Goal: Information Seeking & Learning: Find specific fact

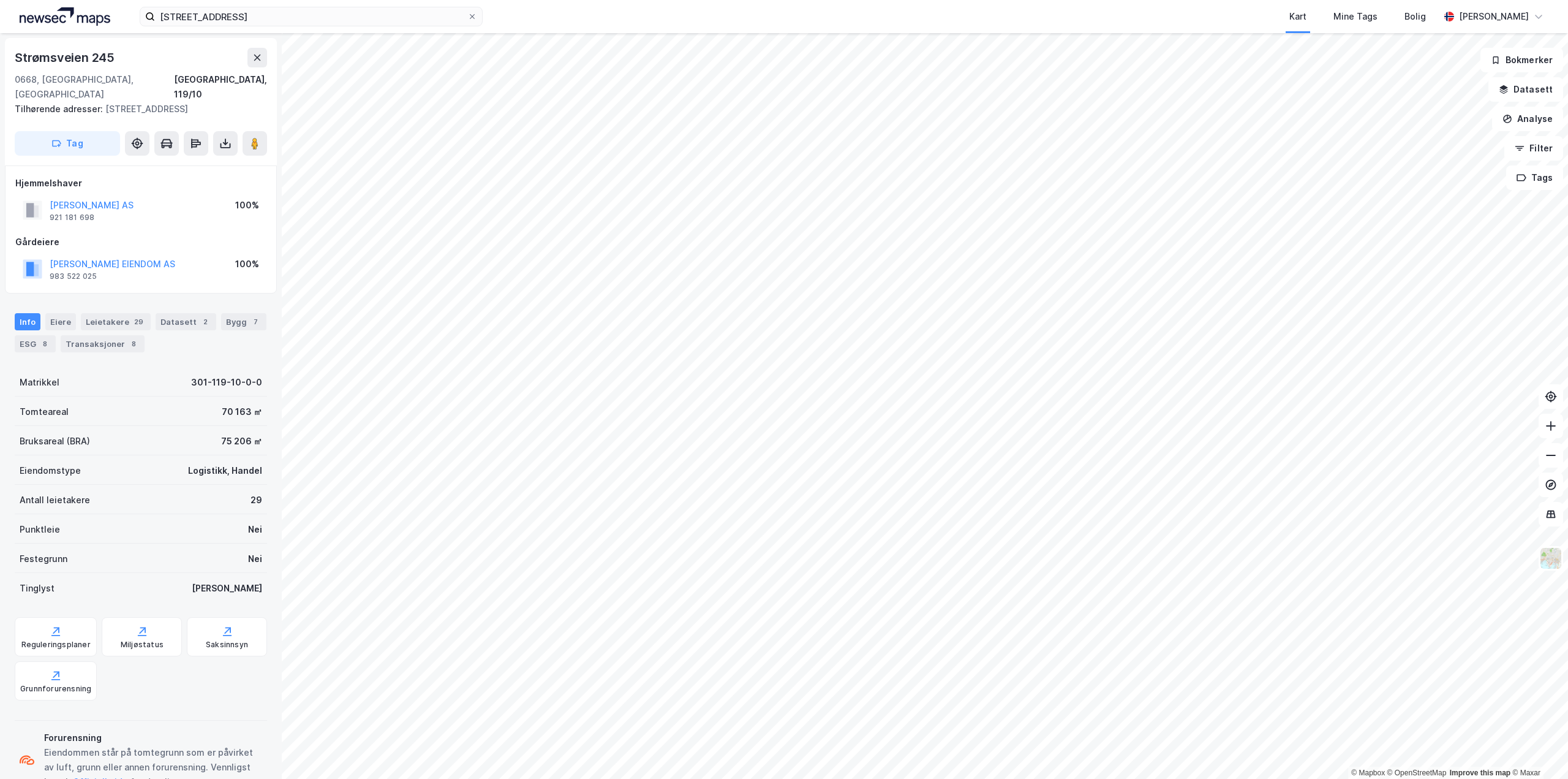
scroll to position [1, 0]
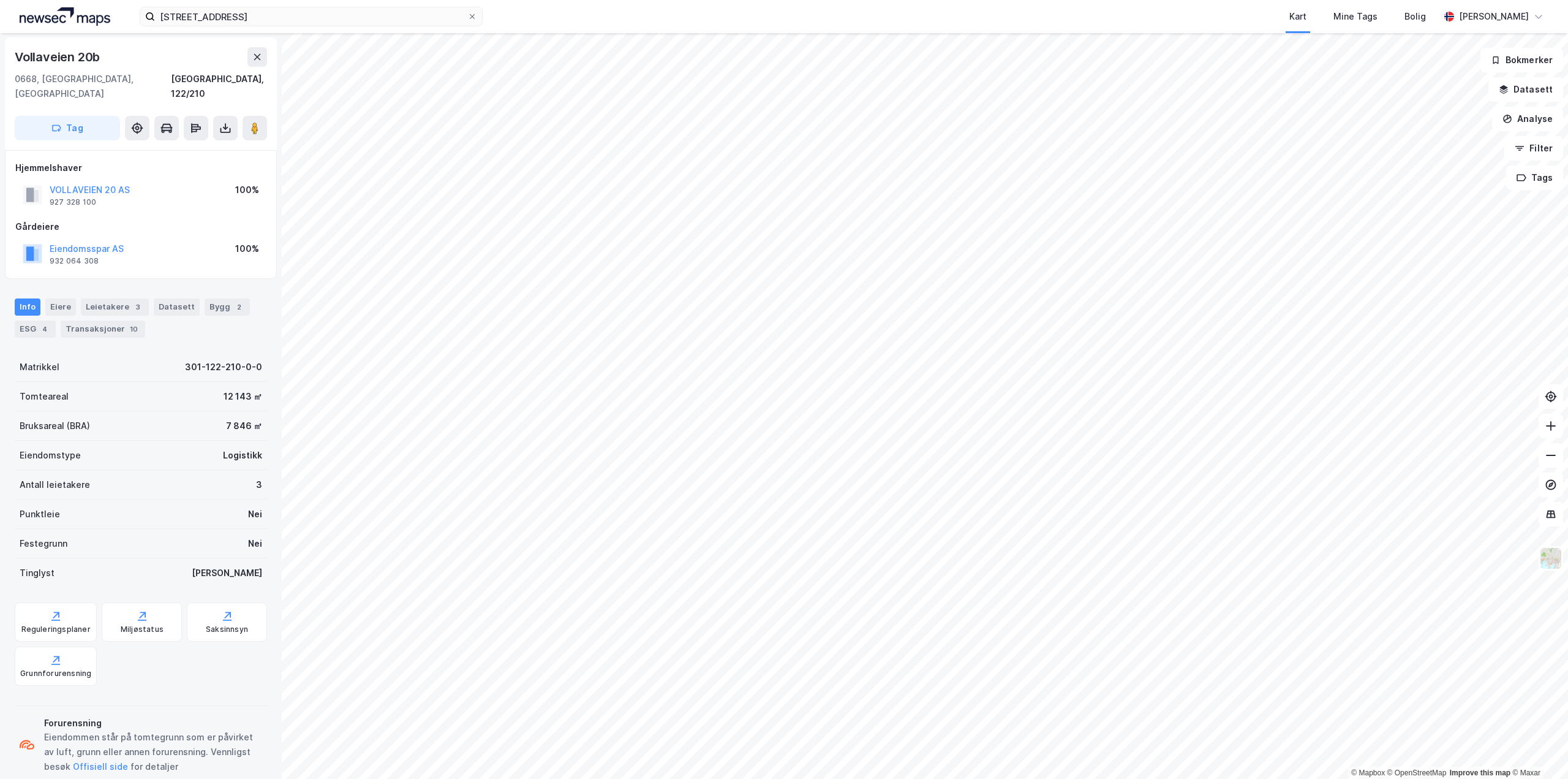
scroll to position [1, 0]
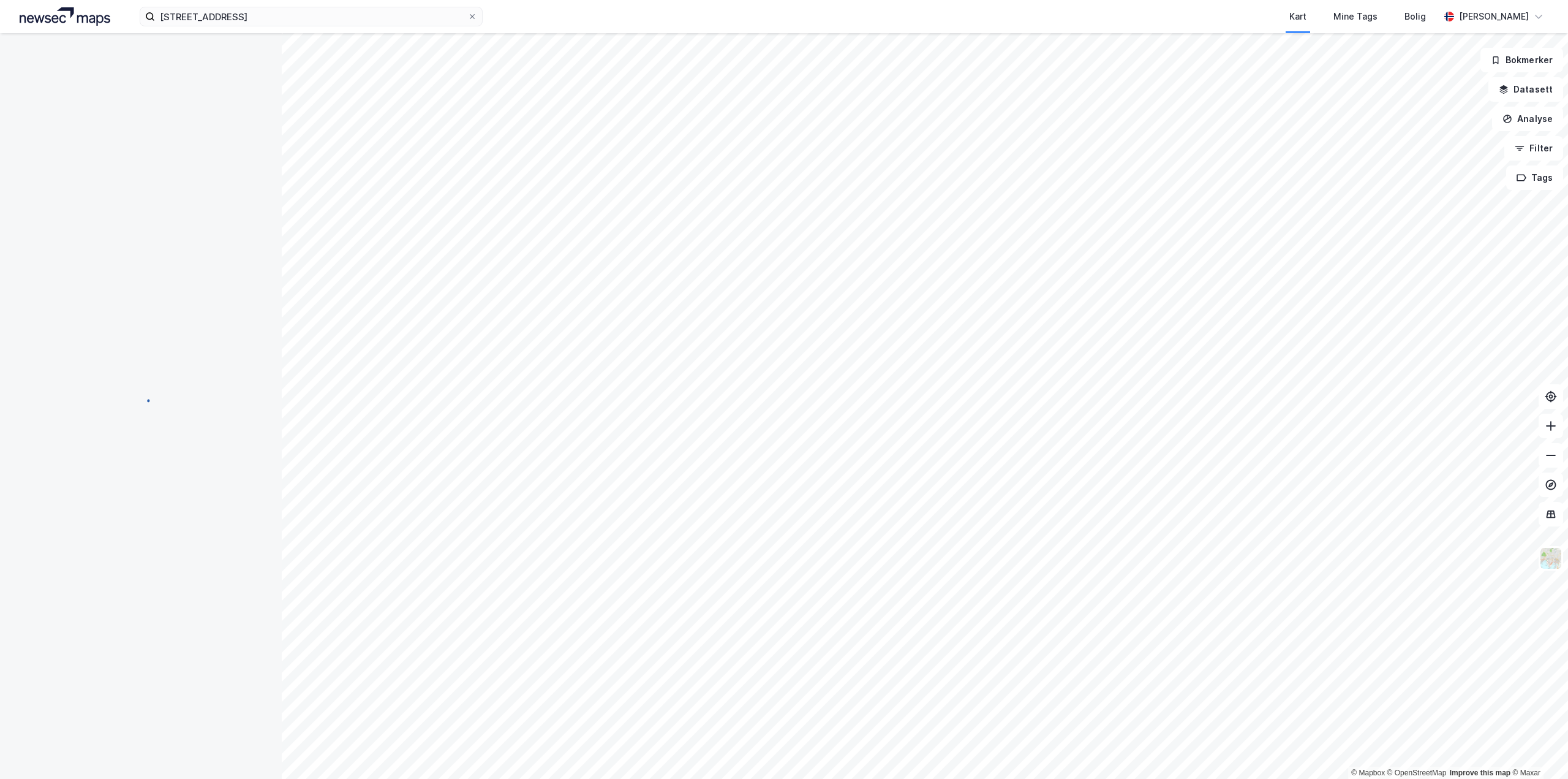
scroll to position [1, 0]
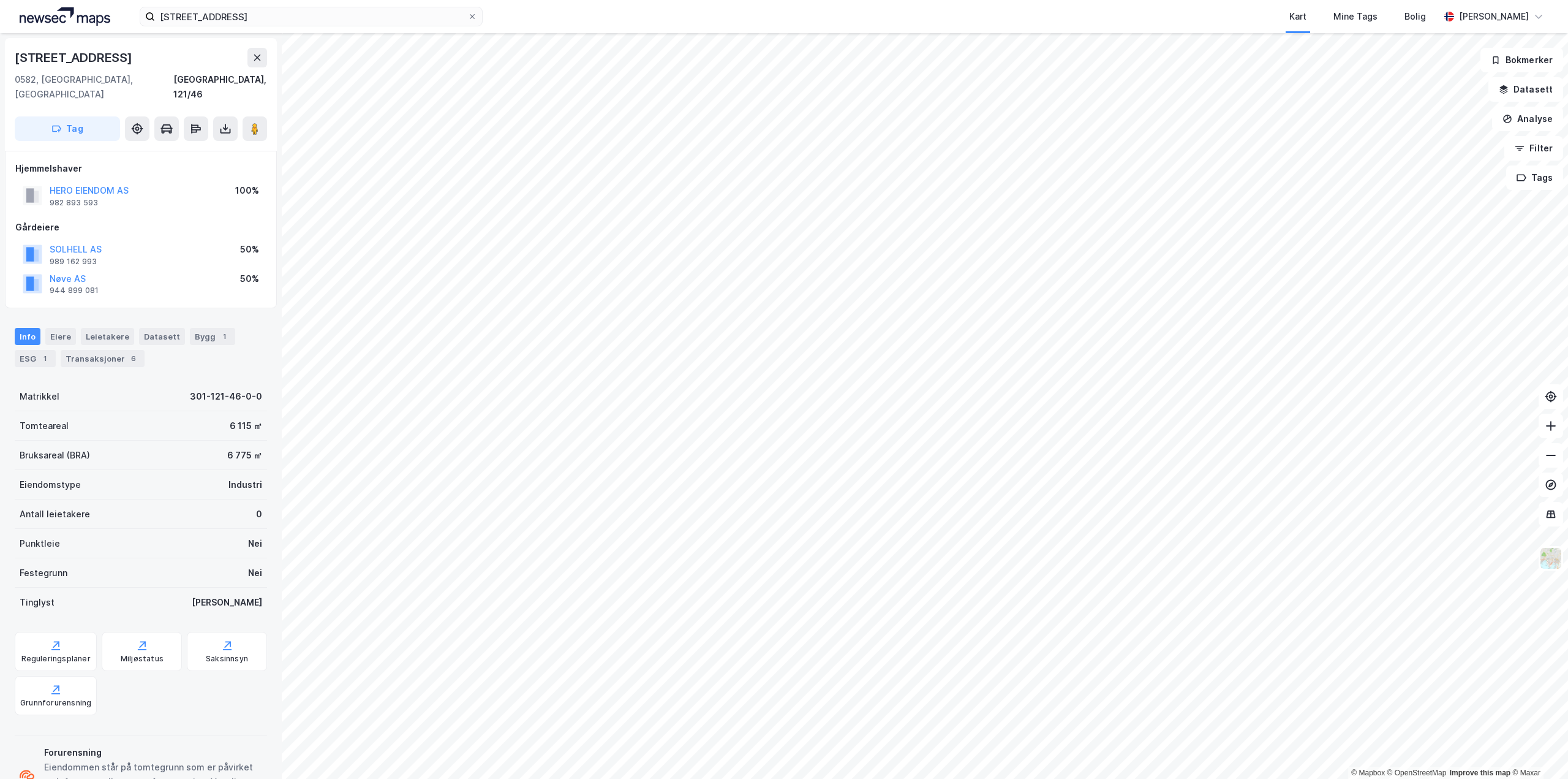
scroll to position [1, 0]
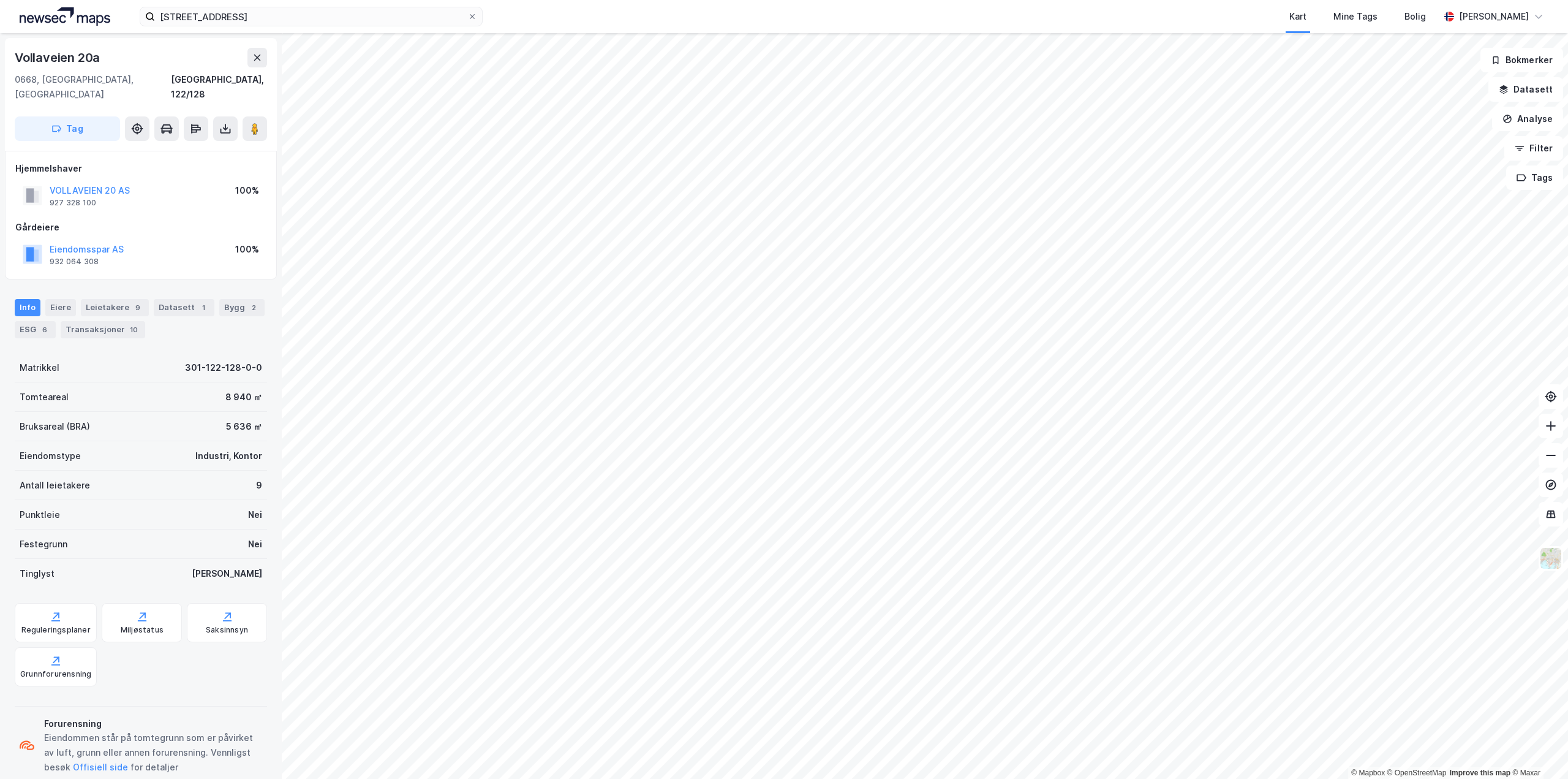
scroll to position [1, 0]
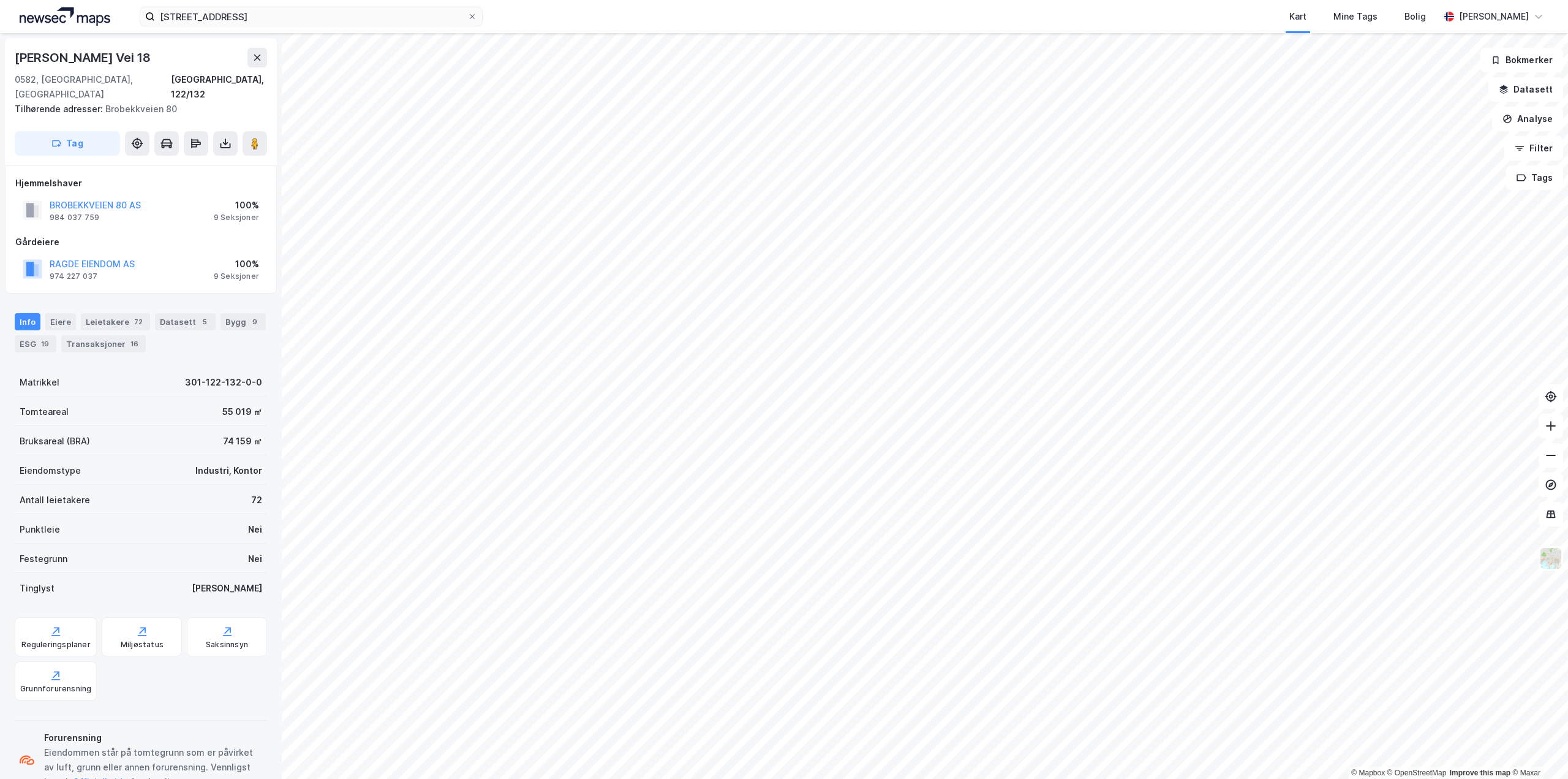
scroll to position [1, 0]
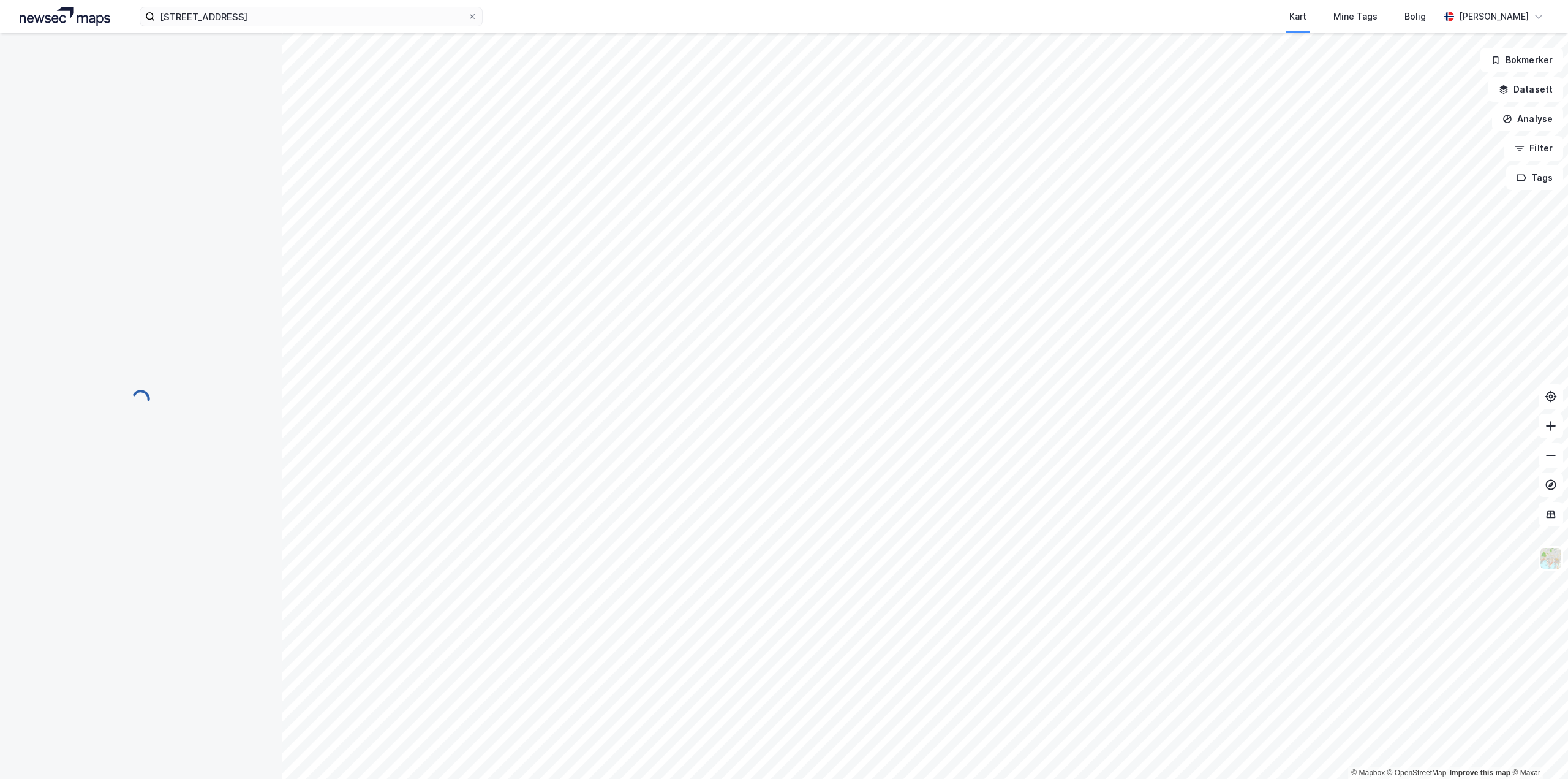
scroll to position [1, 0]
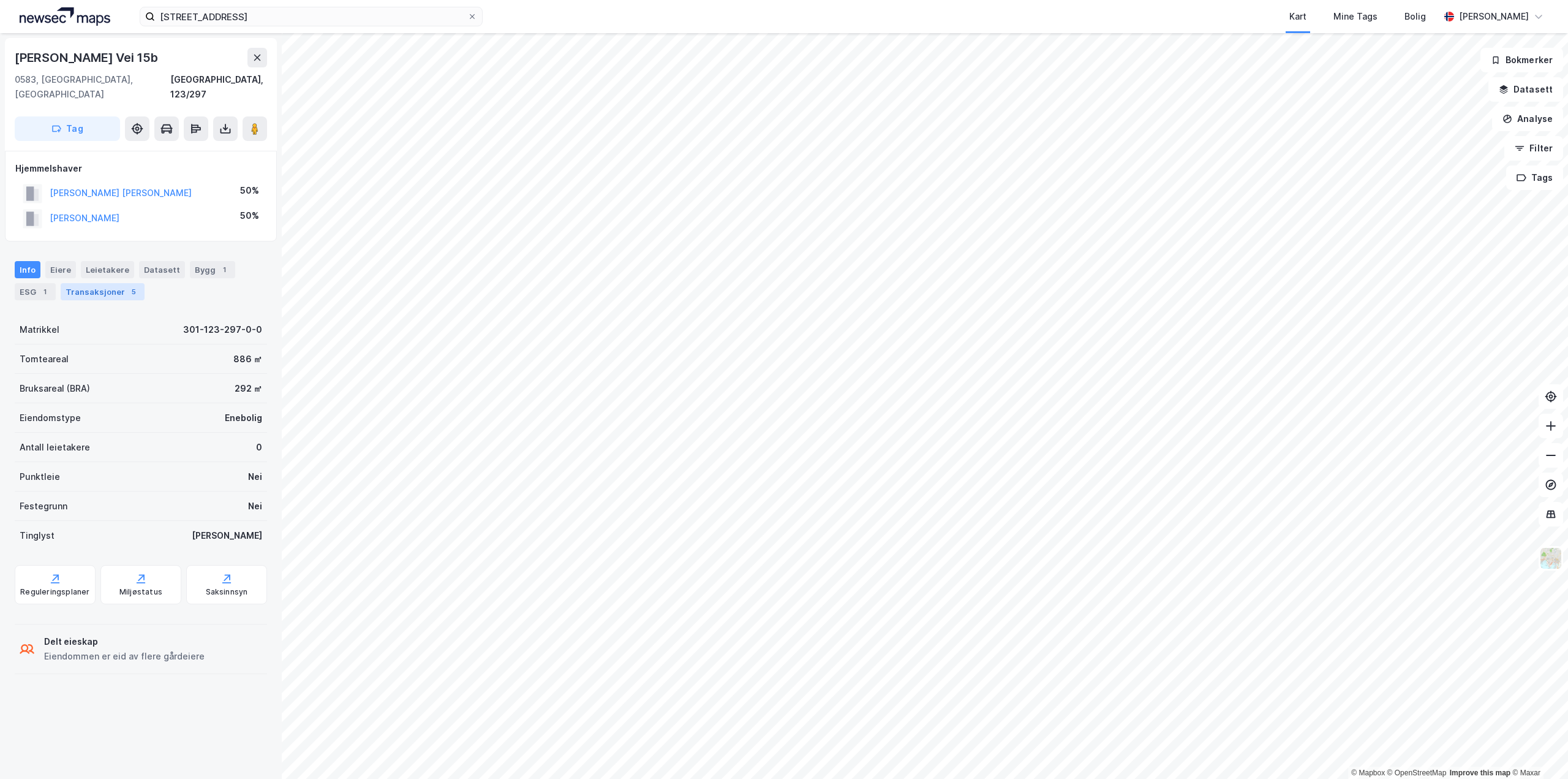
click at [127, 286] on div "5" at bounding box center [133, 292] width 12 height 12
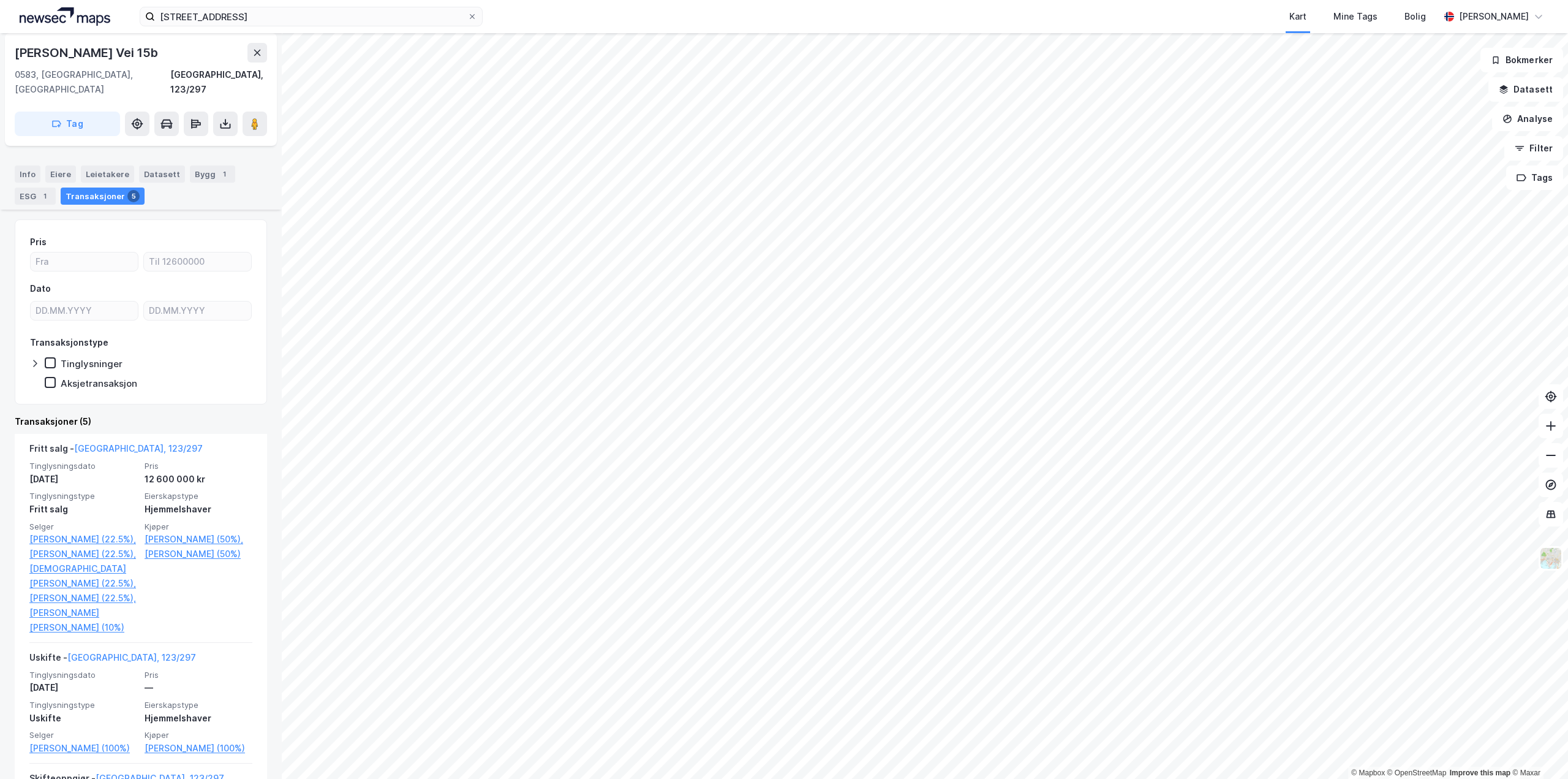
scroll to position [368, 0]
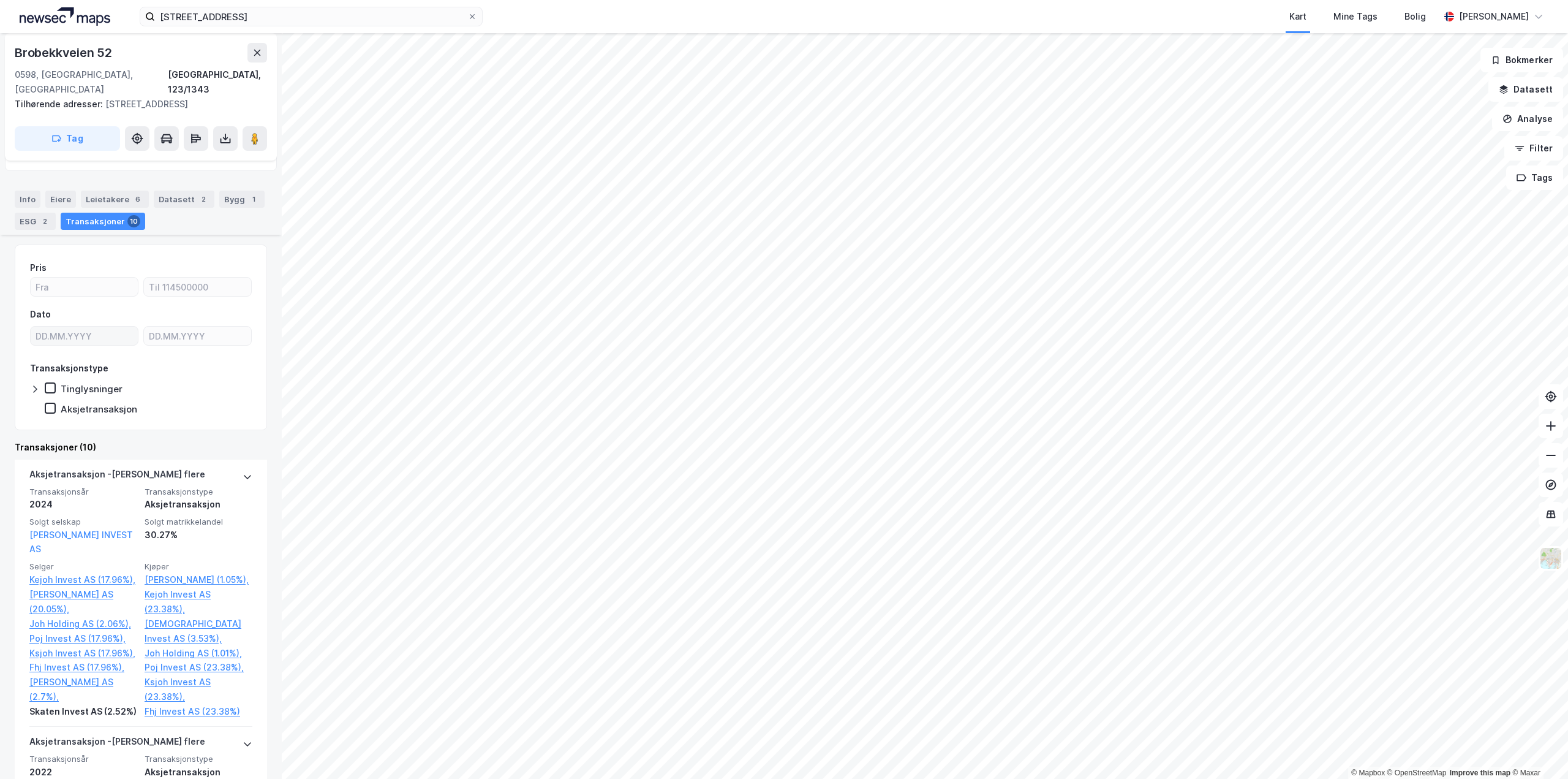
scroll to position [429, 0]
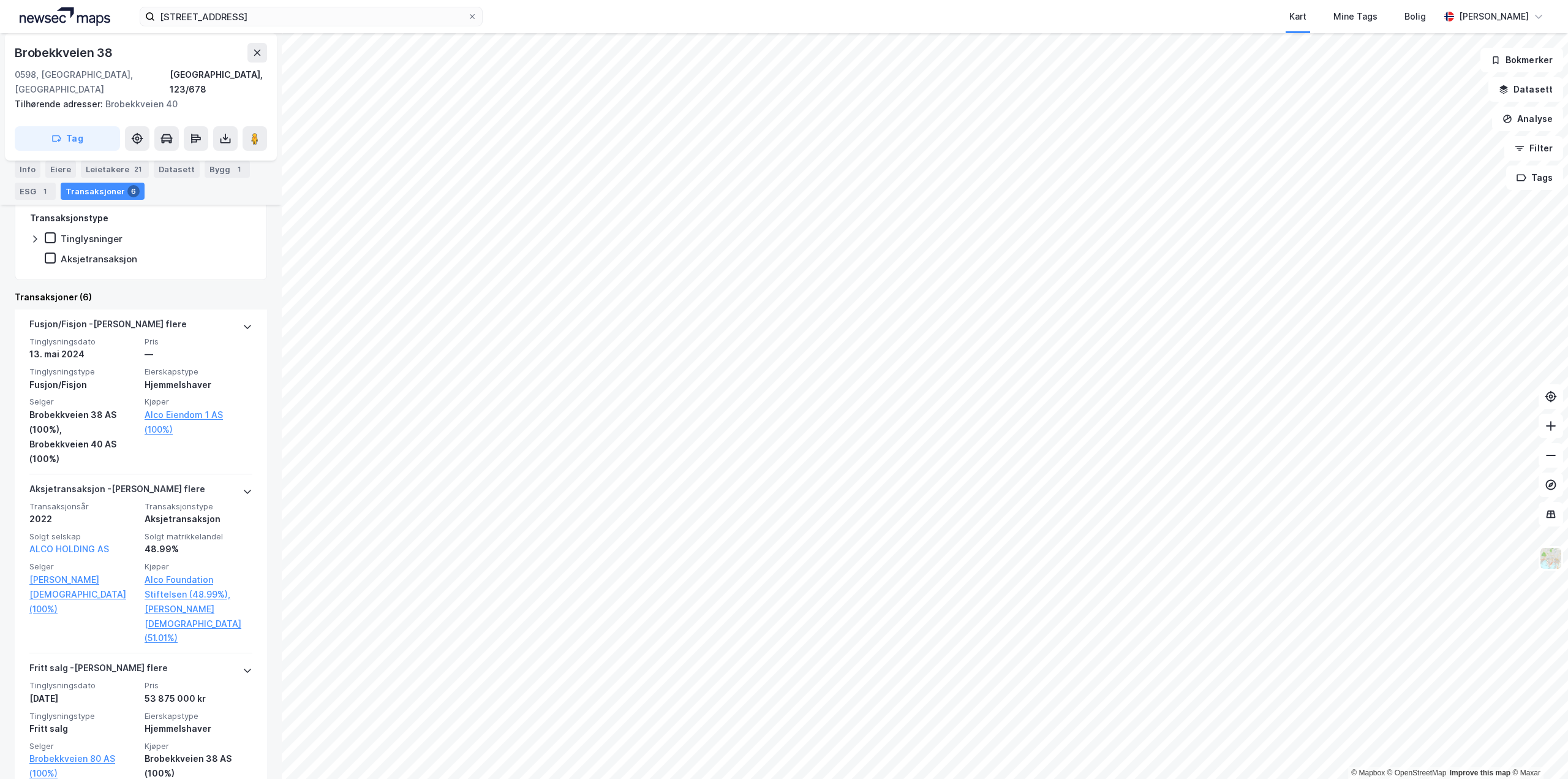
scroll to position [306, 0]
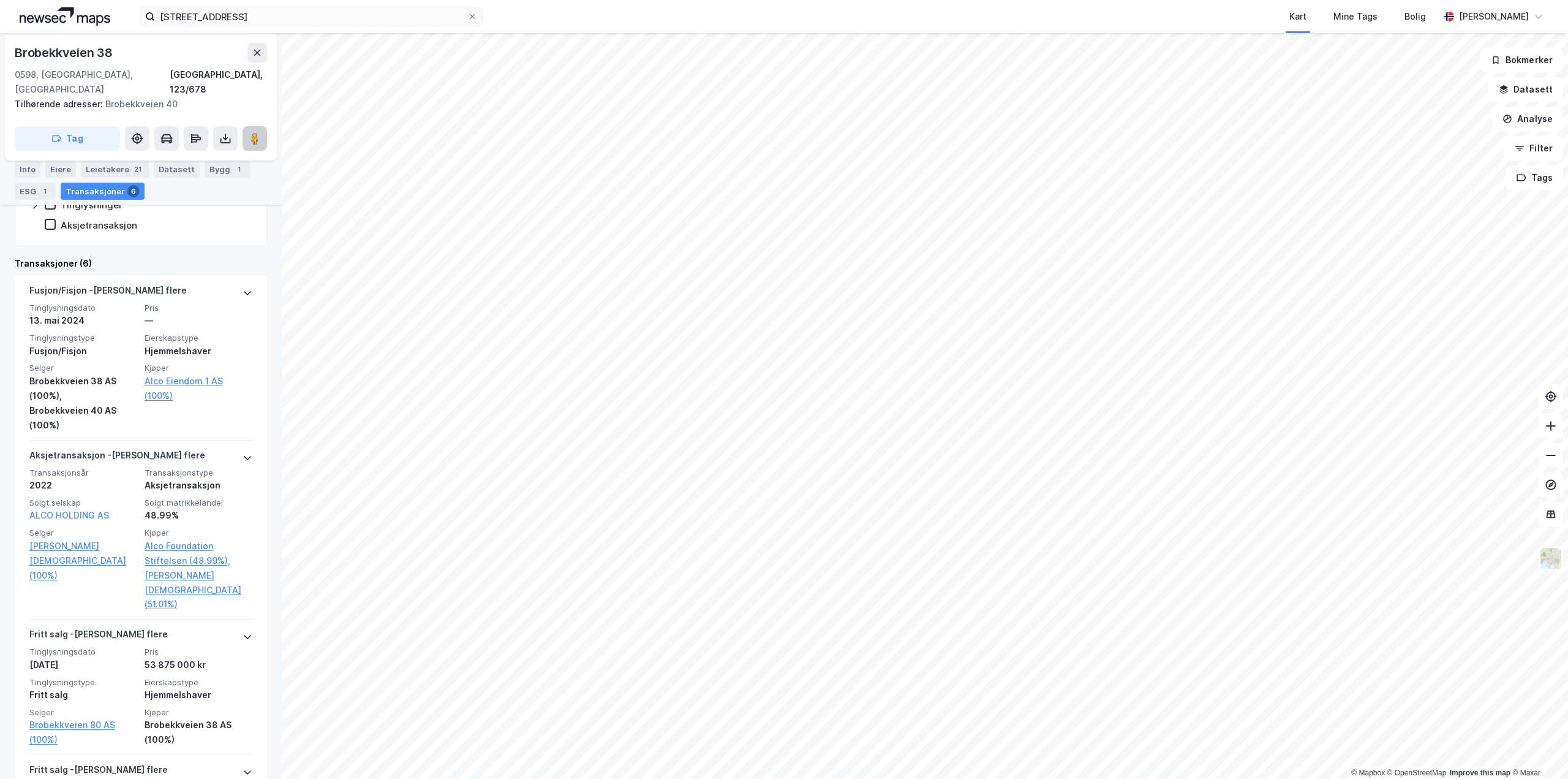
click at [258, 132] on image at bounding box center [254, 138] width 7 height 12
click at [301, 20] on input "[STREET_ADDRESS]" at bounding box center [311, 16] width 313 height 19
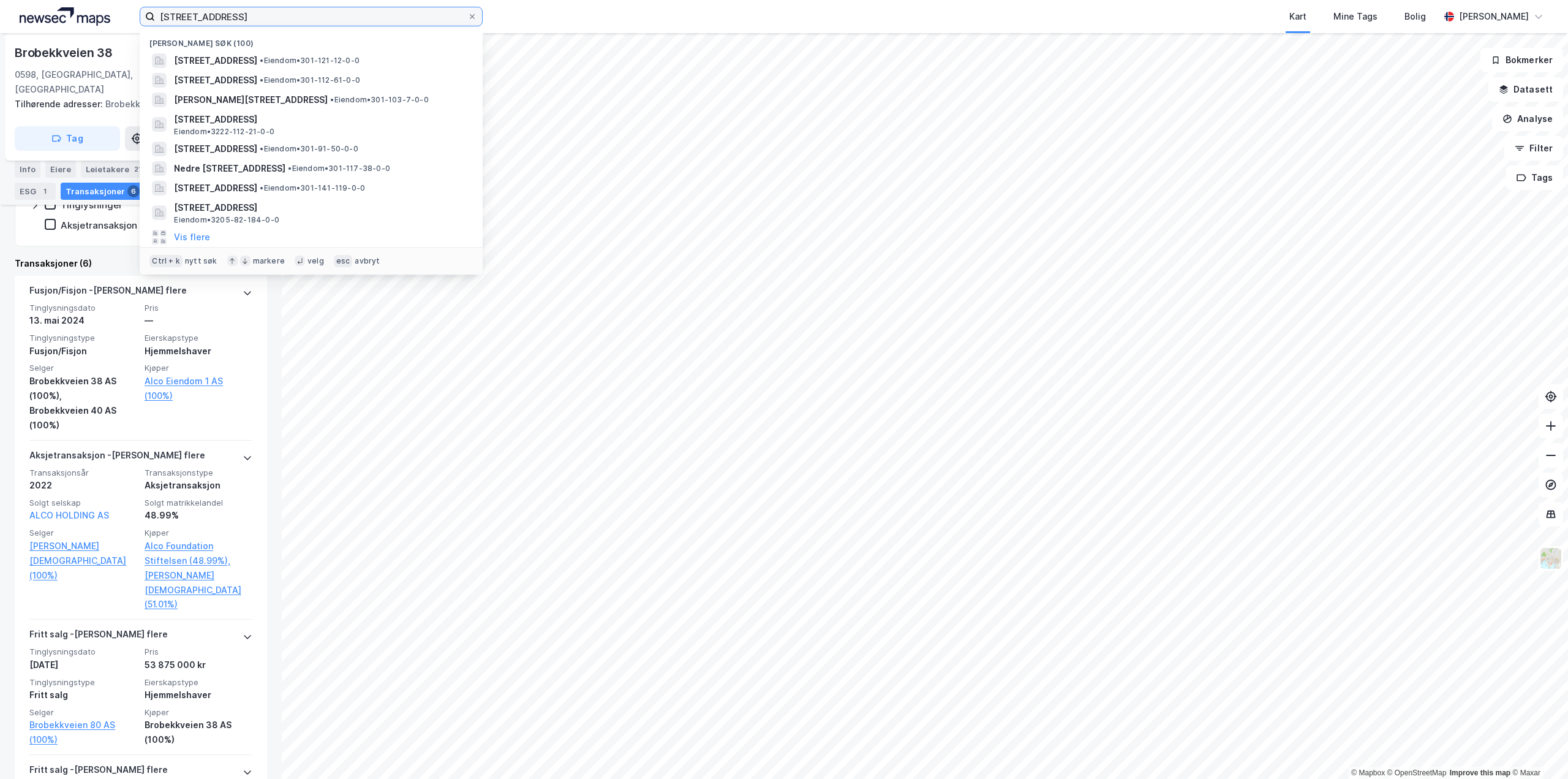
click at [301, 22] on input "[STREET_ADDRESS]" at bounding box center [311, 16] width 313 height 19
click at [301, 22] on input "[STREET_ADDRESS]" at bounding box center [311, 16] width 313 height 19
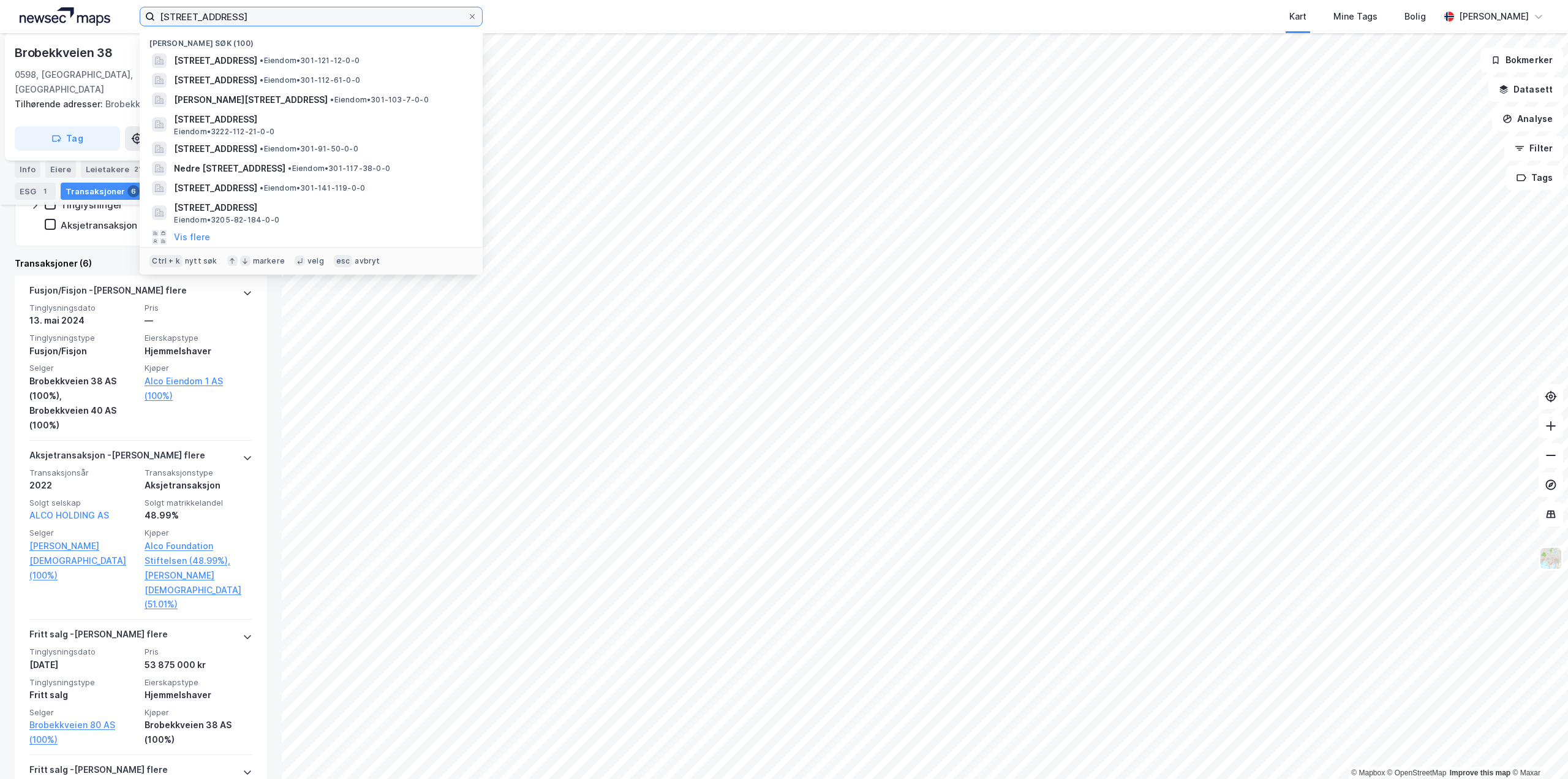
click at [301, 22] on input "[STREET_ADDRESS]" at bounding box center [311, 16] width 313 height 19
paste input "[PERSON_NAME]"
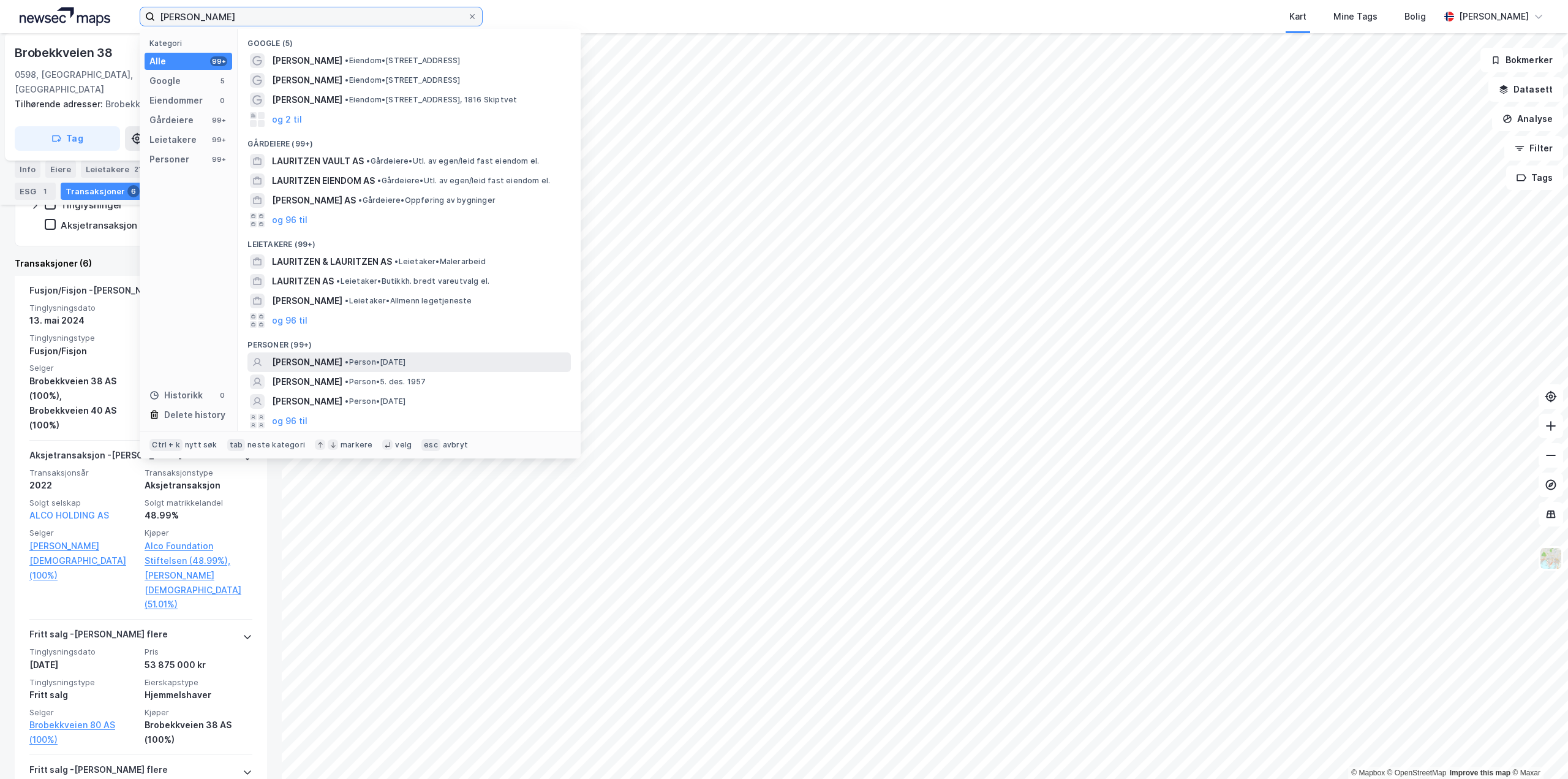
type input "[PERSON_NAME]"
click at [405, 362] on span "• Person • [DATE]" at bounding box center [375, 362] width 61 height 10
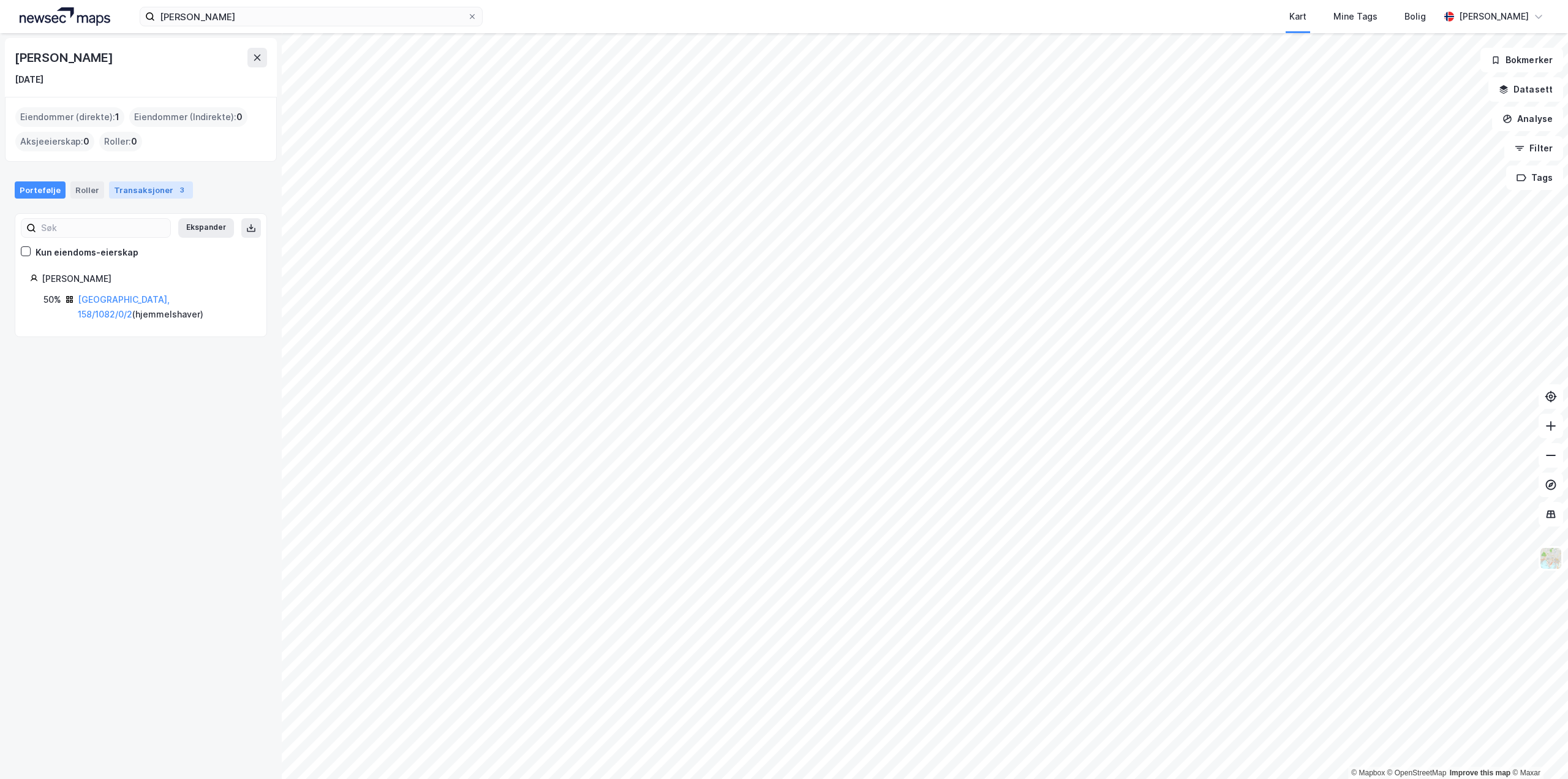
click at [153, 191] on div "Transaksjoner 3" at bounding box center [151, 190] width 84 height 17
